Goal: Transaction & Acquisition: Purchase product/service

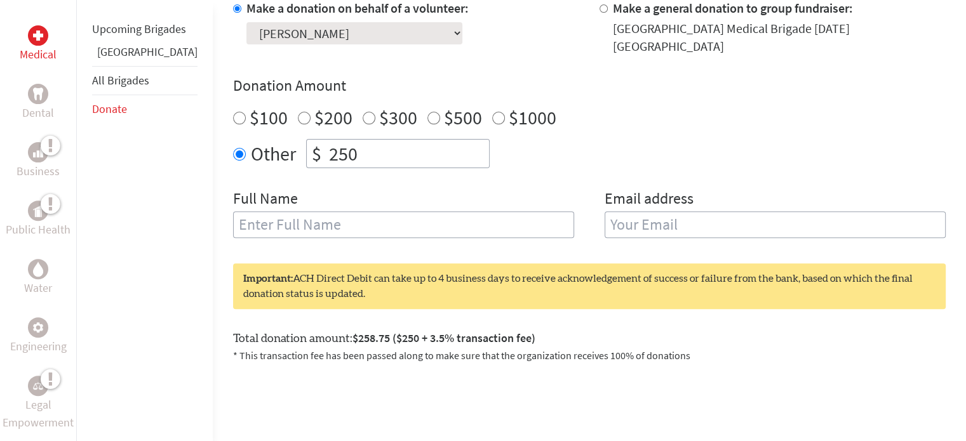
scroll to position [434, 0]
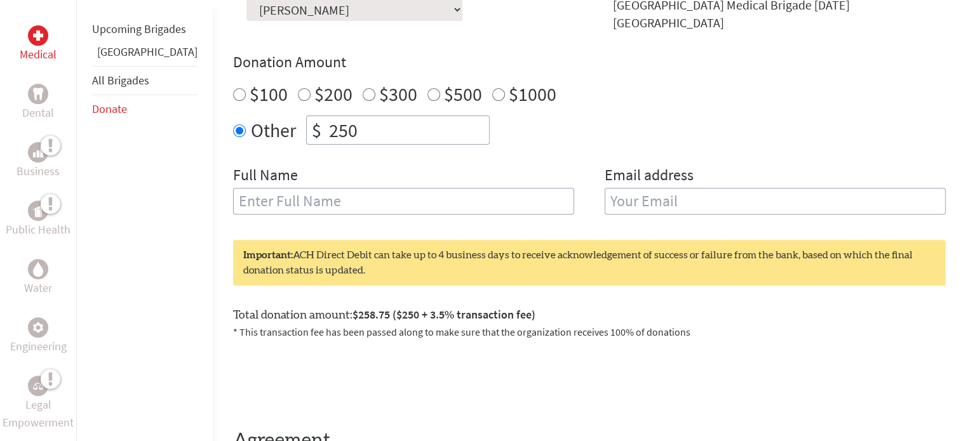
click at [396, 210] on input "text" at bounding box center [403, 201] width 341 height 27
click at [660, 194] on input "email" at bounding box center [774, 201] width 341 height 27
click at [233, 200] on input "[PERSON_NAME]" at bounding box center [403, 201] width 341 height 27
type input "[PERSON_NAME]"
click at [628, 183] on label "Email address" at bounding box center [648, 176] width 89 height 23
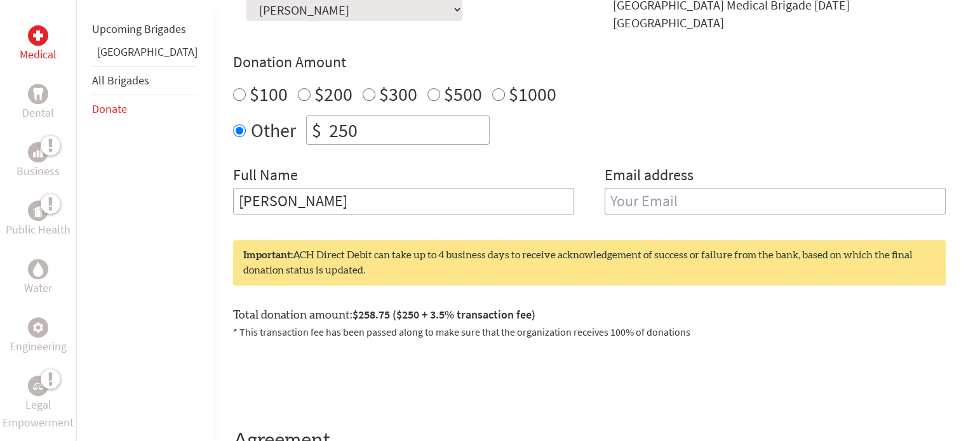
click at [632, 191] on input "email" at bounding box center [774, 201] width 341 height 27
type input "[EMAIL_ADDRESS][DOMAIN_NAME]"
click at [768, 142] on div "Other $ 250" at bounding box center [589, 130] width 712 height 29
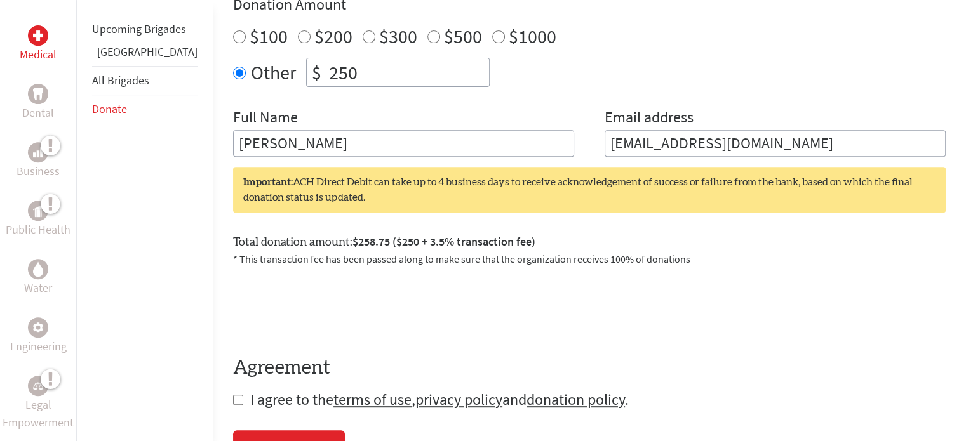
scroll to position [493, 0]
click at [751, 264] on p "* This transaction fee has been passed along to make sure that the organization…" at bounding box center [589, 258] width 712 height 15
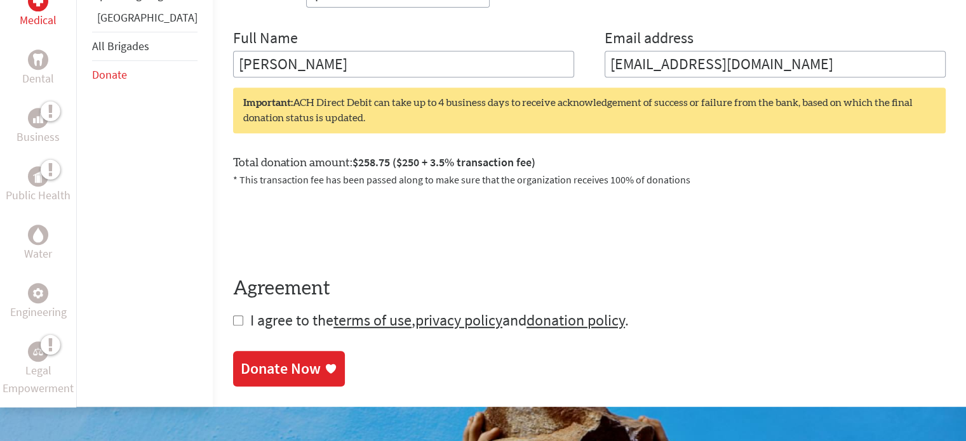
scroll to position [573, 0]
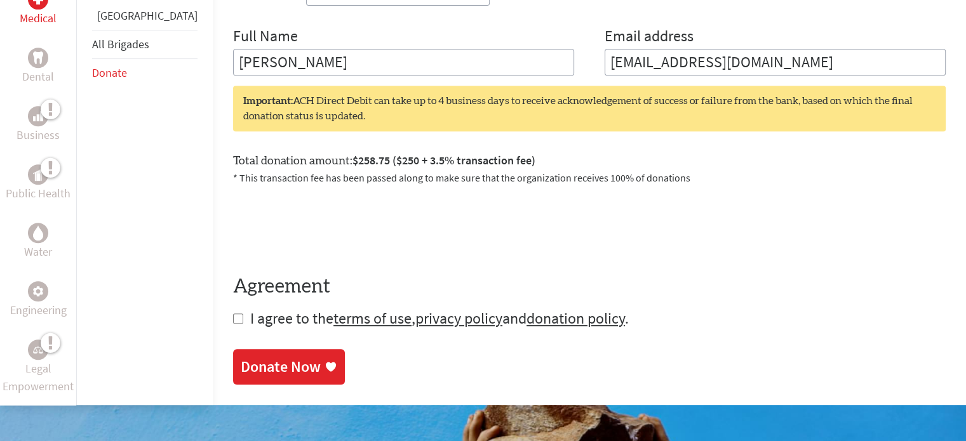
click at [233, 317] on input "checkbox" at bounding box center [238, 319] width 10 height 10
checkbox input "true"
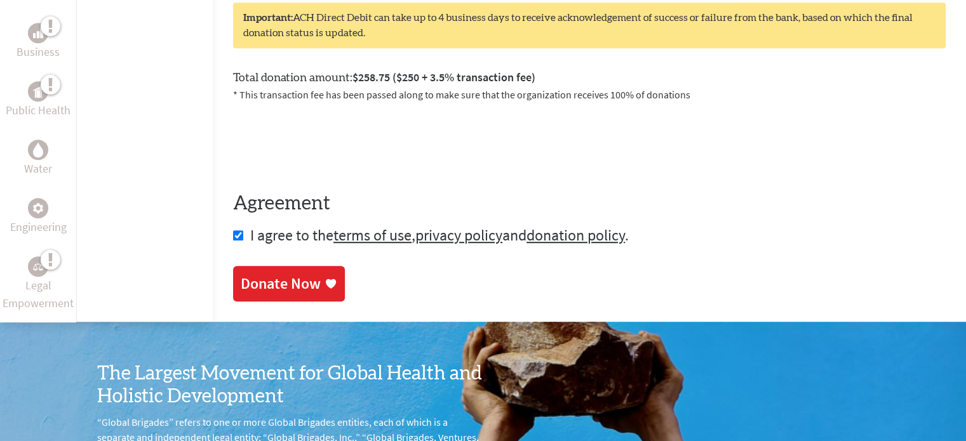
scroll to position [657, 0]
click at [262, 293] on div "Donate Now" at bounding box center [281, 284] width 80 height 20
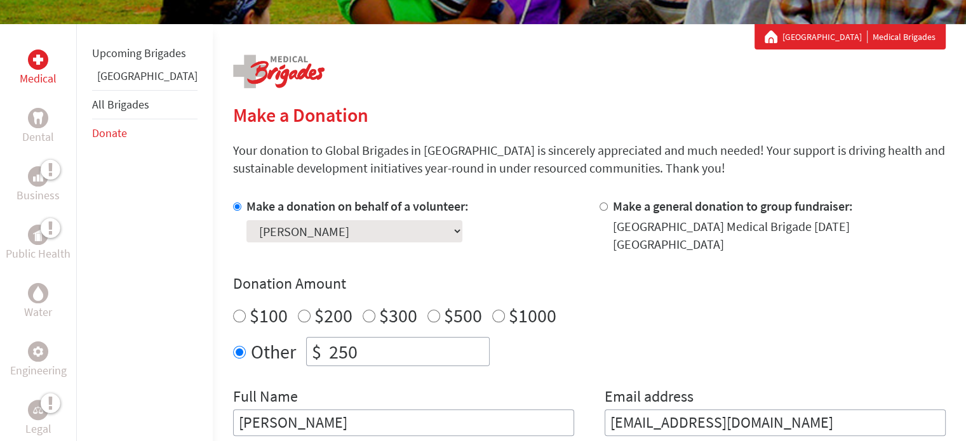
scroll to position [213, 0]
